Goal: Information Seeking & Learning: Learn about a topic

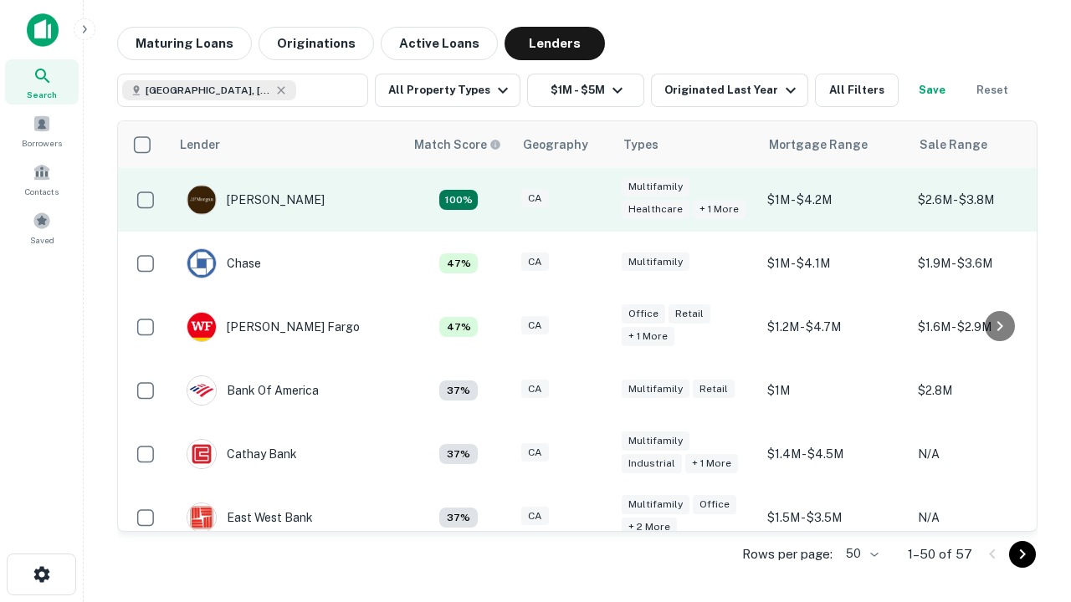
click at [594, 200] on div "CA" at bounding box center [563, 200] width 84 height 23
